Goal: Complete application form: Complete application form

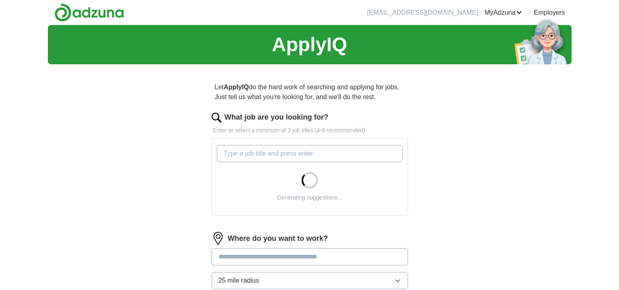
click at [244, 151] on input "What job are you looking for?" at bounding box center [310, 153] width 186 height 17
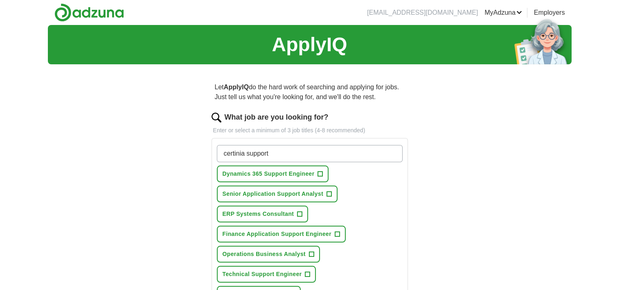
type input "certinia support"
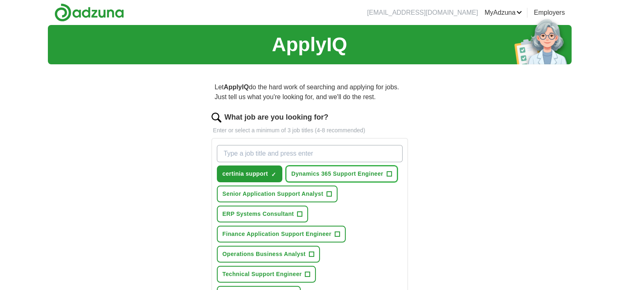
click at [390, 173] on span "+" at bounding box center [389, 174] width 5 height 7
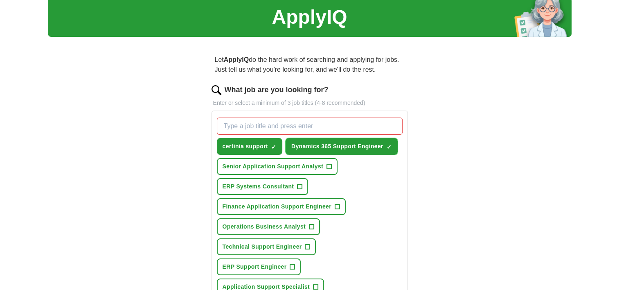
scroll to position [41, 0]
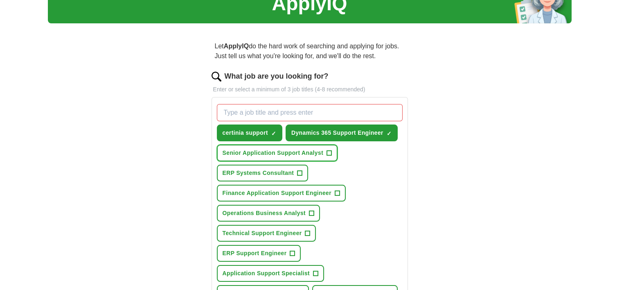
click at [328, 151] on span "+" at bounding box center [329, 153] width 5 height 7
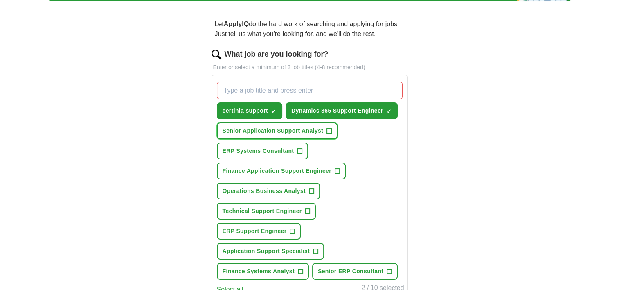
scroll to position [82, 0]
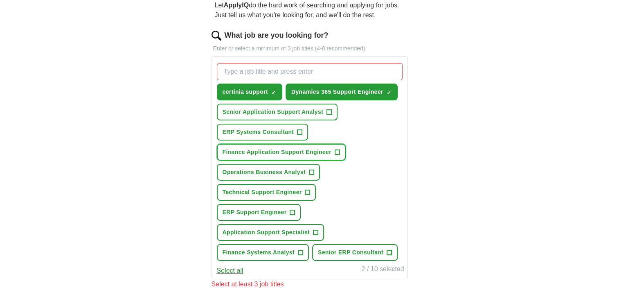
click at [335, 149] on span "+" at bounding box center [337, 152] width 5 height 7
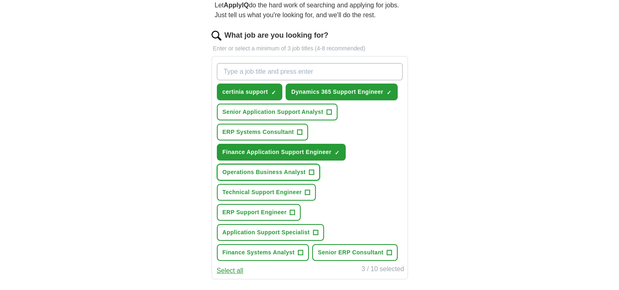
click at [311, 171] on span "+" at bounding box center [311, 172] width 5 height 7
click at [293, 209] on span "+" at bounding box center [292, 212] width 5 height 7
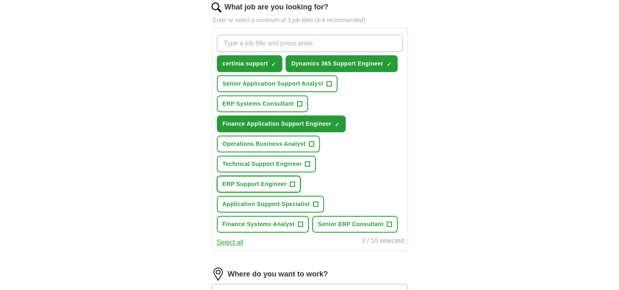
scroll to position [123, 0]
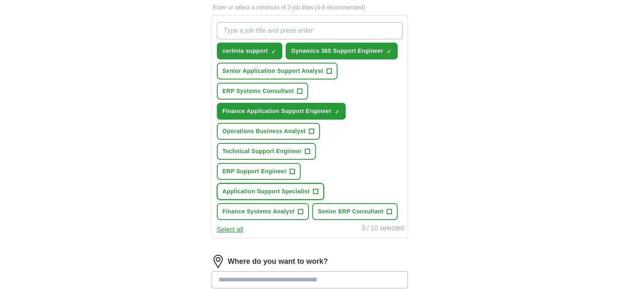
click at [316, 189] on span "+" at bounding box center [315, 191] width 5 height 7
click at [300, 208] on span "+" at bounding box center [300, 211] width 5 height 7
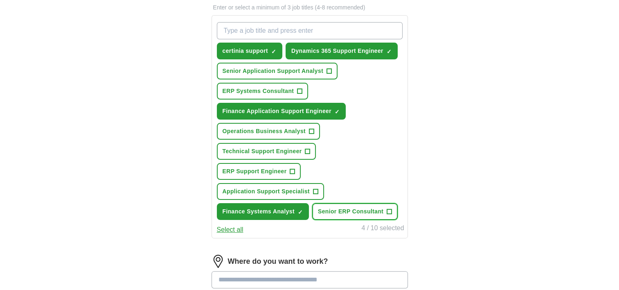
click at [387, 209] on span "+" at bounding box center [389, 211] width 5 height 5
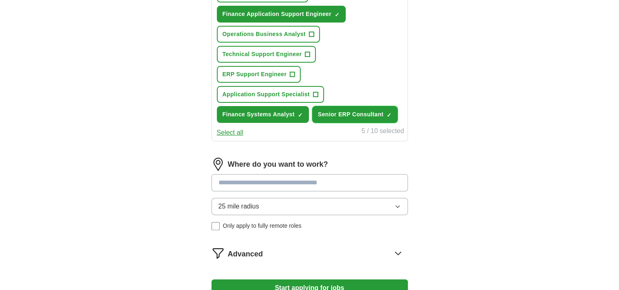
scroll to position [245, 0]
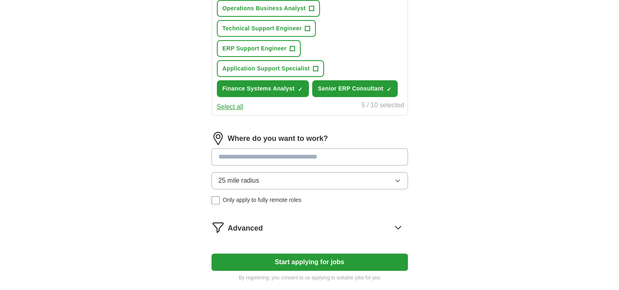
click at [266, 155] on input at bounding box center [309, 156] width 196 height 17
type input "**"
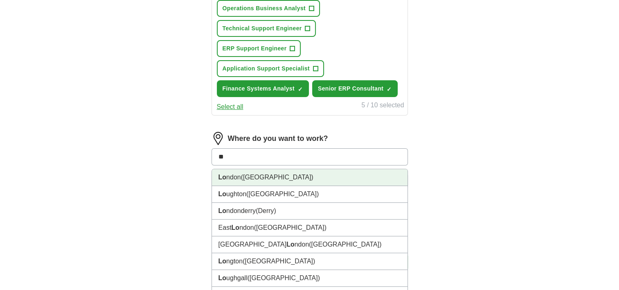
click at [245, 175] on span "([GEOGRAPHIC_DATA])" at bounding box center [277, 176] width 72 height 7
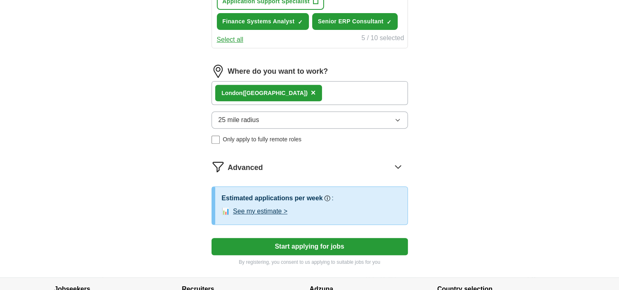
scroll to position [327, 0]
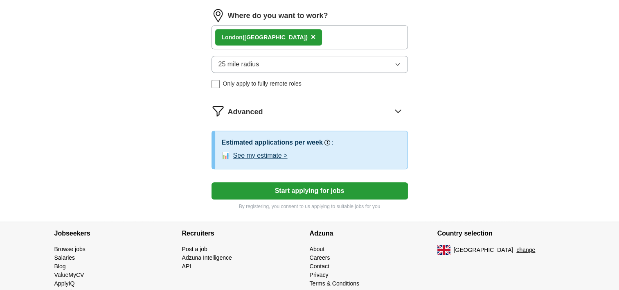
click at [295, 189] on button "Start applying for jobs" at bounding box center [309, 190] width 196 height 17
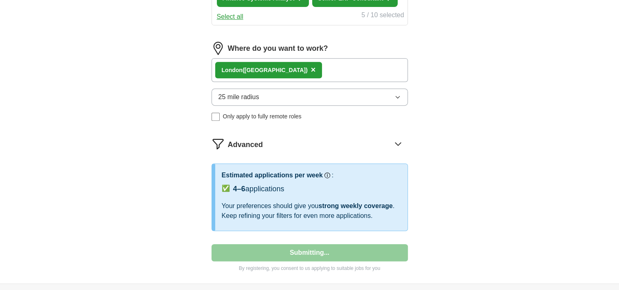
select select "**"
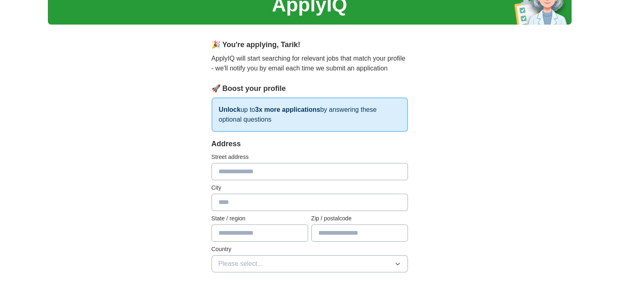
scroll to position [82, 0]
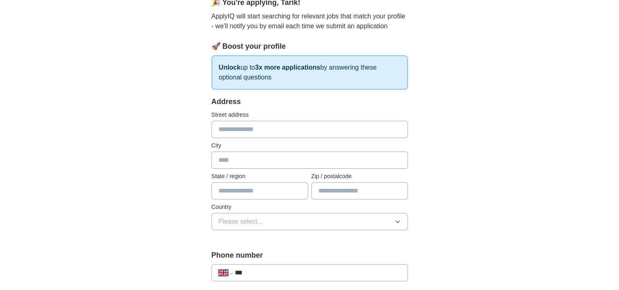
click at [227, 124] on input "text" at bounding box center [309, 129] width 196 height 17
type input "**********"
type input "*********"
type input "******"
type input "*******"
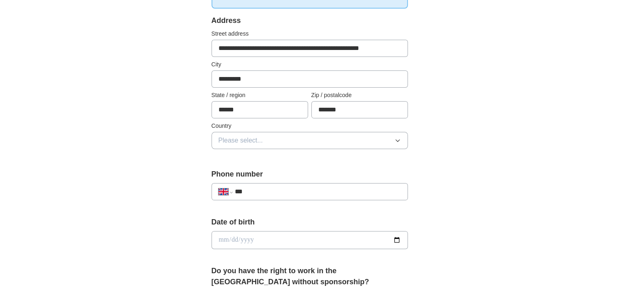
scroll to position [164, 0]
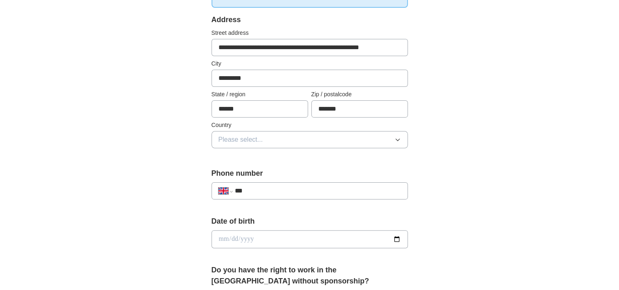
click at [246, 137] on span "Please select..." at bounding box center [240, 140] width 45 height 10
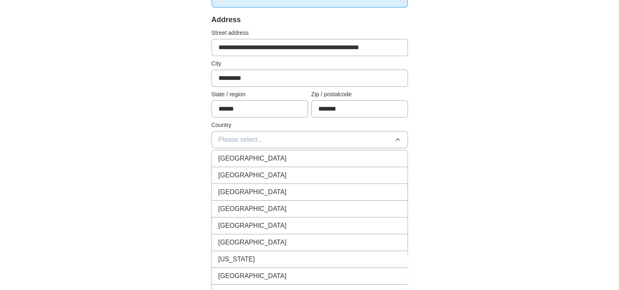
click at [250, 158] on span "[GEOGRAPHIC_DATA]" at bounding box center [252, 158] width 68 height 10
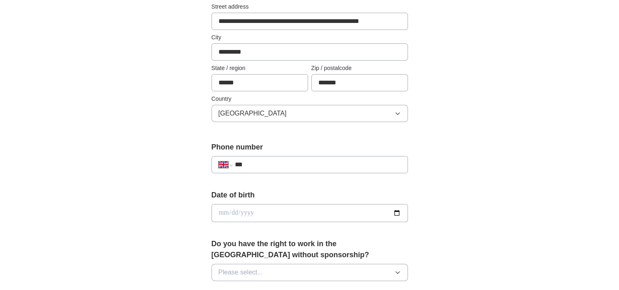
scroll to position [204, 0]
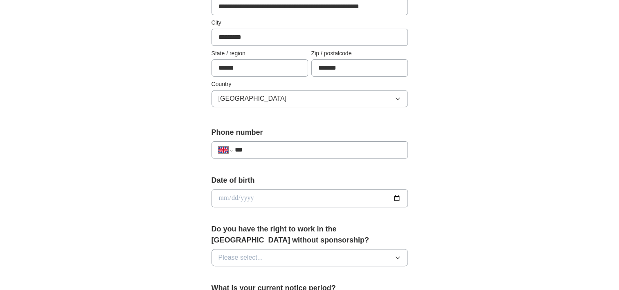
click at [273, 150] on input "***" at bounding box center [317, 150] width 166 height 10
type input "**********"
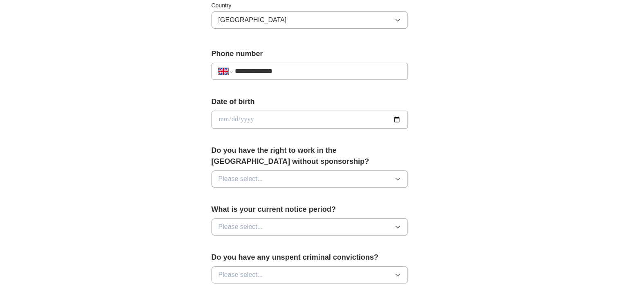
scroll to position [286, 0]
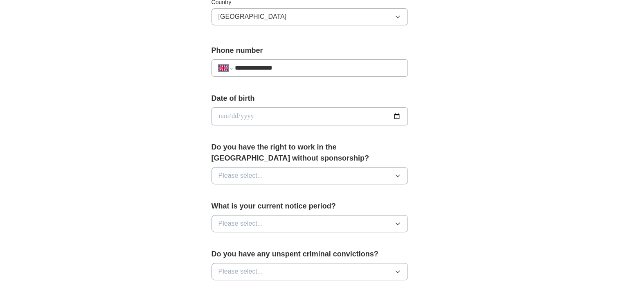
click at [242, 113] on input "date" at bounding box center [309, 116] width 196 height 18
click at [218, 114] on input "date" at bounding box center [309, 116] width 196 height 18
type input "**********"
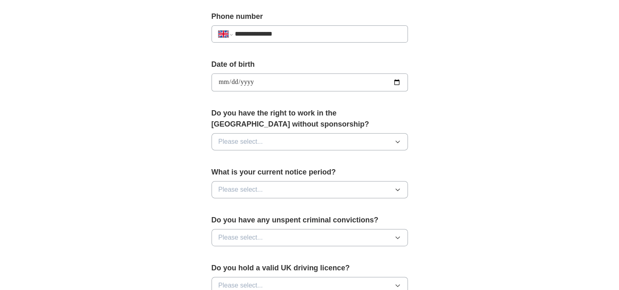
scroll to position [368, 0]
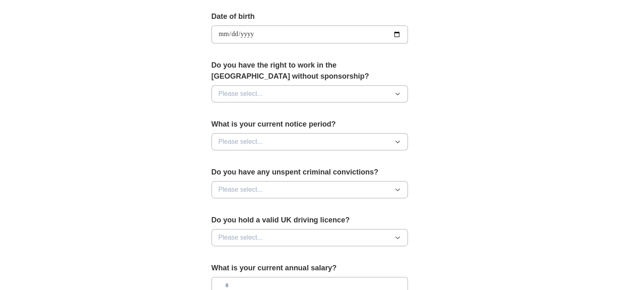
click at [260, 94] on span "Please select..." at bounding box center [240, 94] width 45 height 10
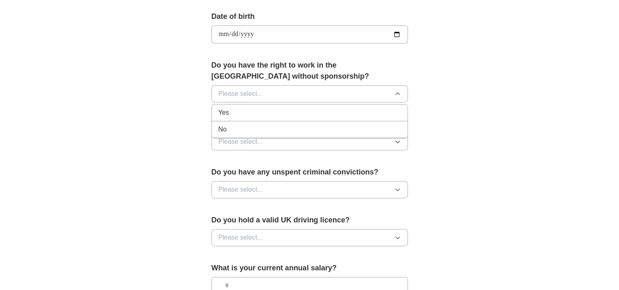
click at [260, 94] on span "Please select..." at bounding box center [240, 94] width 45 height 10
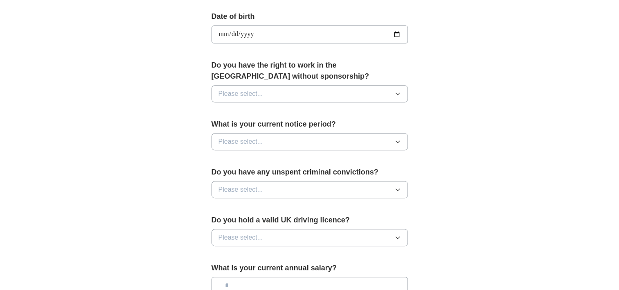
click at [244, 92] on span "Please select..." at bounding box center [240, 94] width 45 height 10
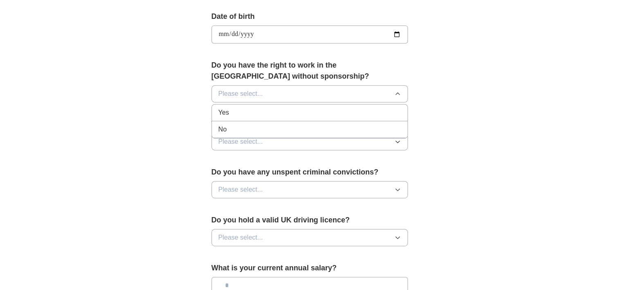
click at [232, 128] on div "No" at bounding box center [309, 129] width 182 height 10
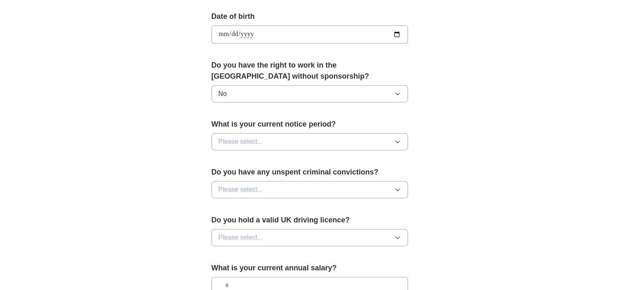
scroll to position [409, 0]
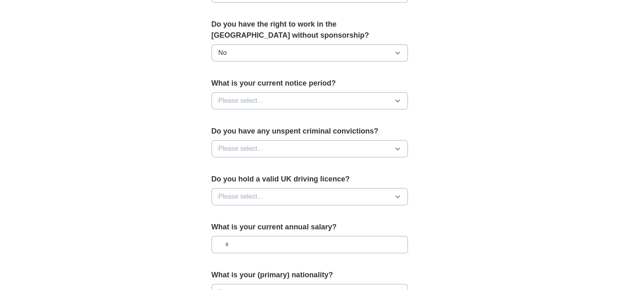
click at [251, 99] on span "Please select..." at bounding box center [240, 101] width 45 height 10
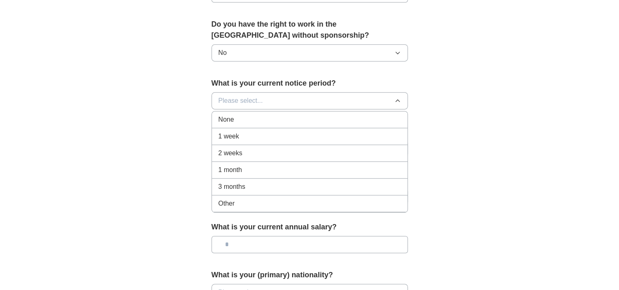
click at [242, 135] on div "1 week" at bounding box center [309, 136] width 182 height 10
click at [242, 135] on div "Do you have any unspent criminal convictions? Please select..." at bounding box center [309, 145] width 196 height 38
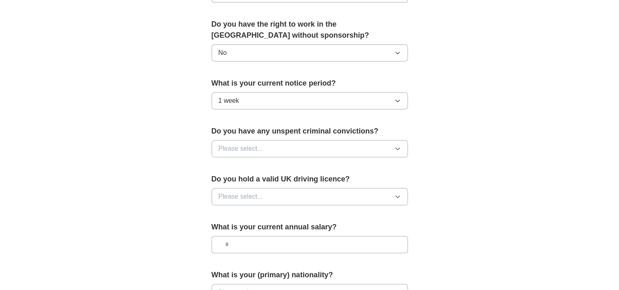
drag, startPoint x: 242, startPoint y: 135, endPoint x: 179, endPoint y: 106, distance: 69.4
click at [179, 106] on div "**********" at bounding box center [310, 6] width 262 height 688
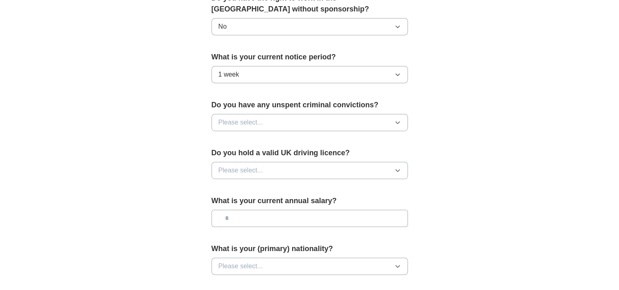
scroll to position [450, 0]
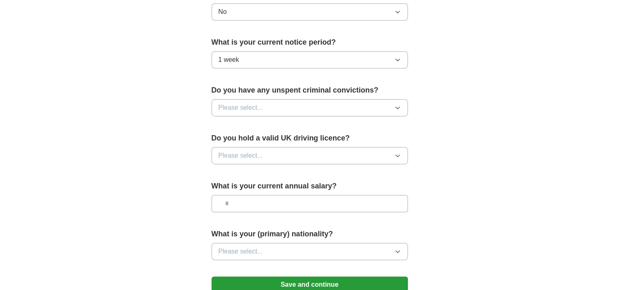
click at [245, 103] on span "Please select..." at bounding box center [240, 108] width 45 height 10
click at [235, 138] on div "No" at bounding box center [309, 143] width 182 height 10
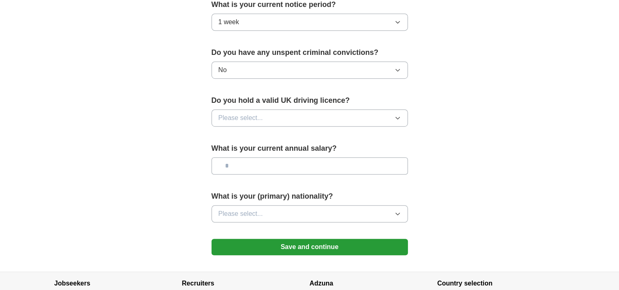
scroll to position [532, 0]
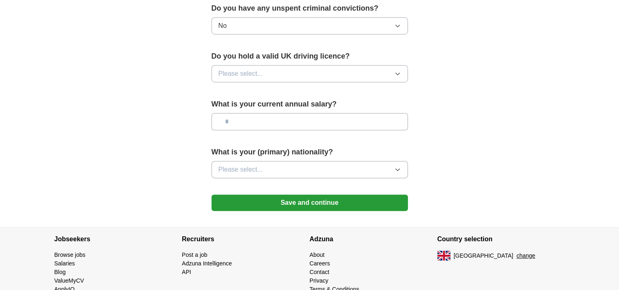
click at [260, 65] on button "Please select..." at bounding box center [309, 73] width 196 height 17
click at [236, 74] on span "Please select..." at bounding box center [240, 74] width 45 height 10
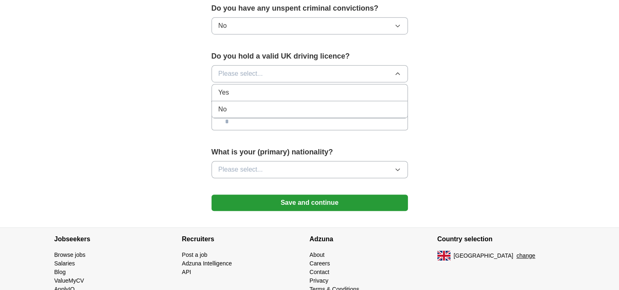
click at [231, 91] on div "Yes" at bounding box center [309, 93] width 182 height 10
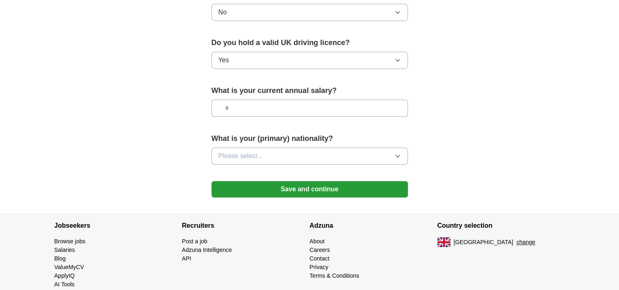
scroll to position [558, 0]
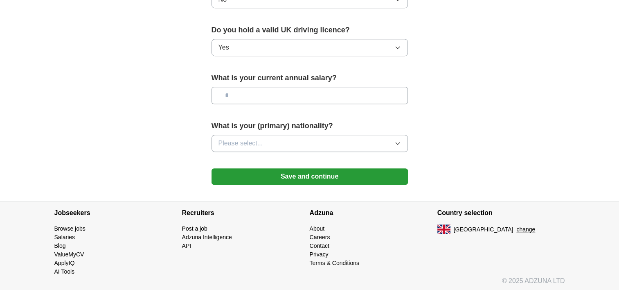
click at [250, 95] on input "text" at bounding box center [309, 95] width 196 height 17
type input "*******"
click at [247, 139] on span "Please select..." at bounding box center [240, 143] width 45 height 10
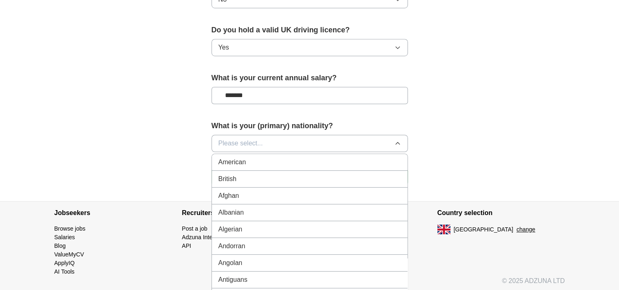
click at [247, 139] on span "Please select..." at bounding box center [240, 143] width 45 height 10
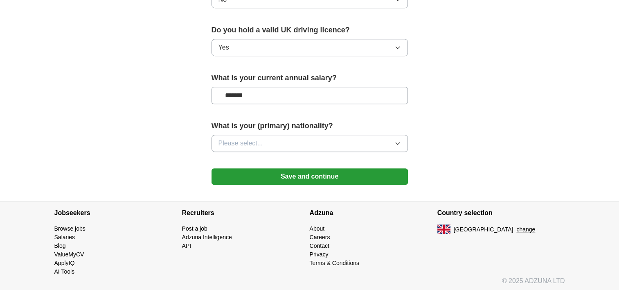
click at [247, 139] on span "Please select..." at bounding box center [240, 143] width 45 height 10
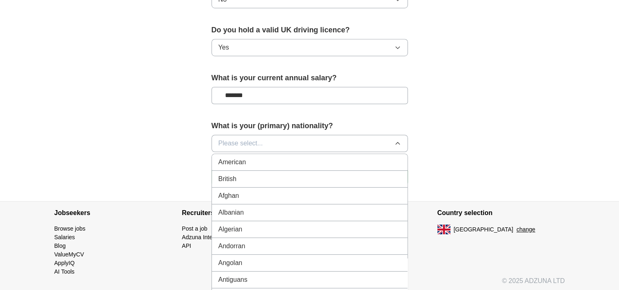
click at [228, 175] on span "British" at bounding box center [227, 179] width 18 height 10
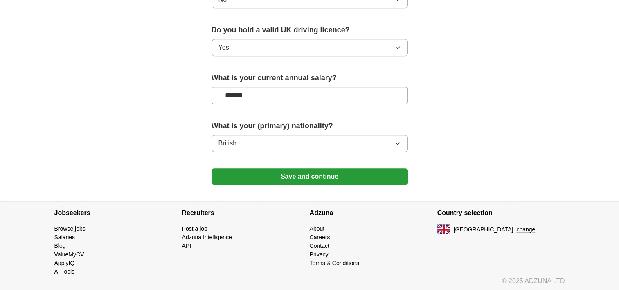
click at [306, 176] on button "Save and continue" at bounding box center [309, 176] width 196 height 16
